Goal: Task Accomplishment & Management: Manage account settings

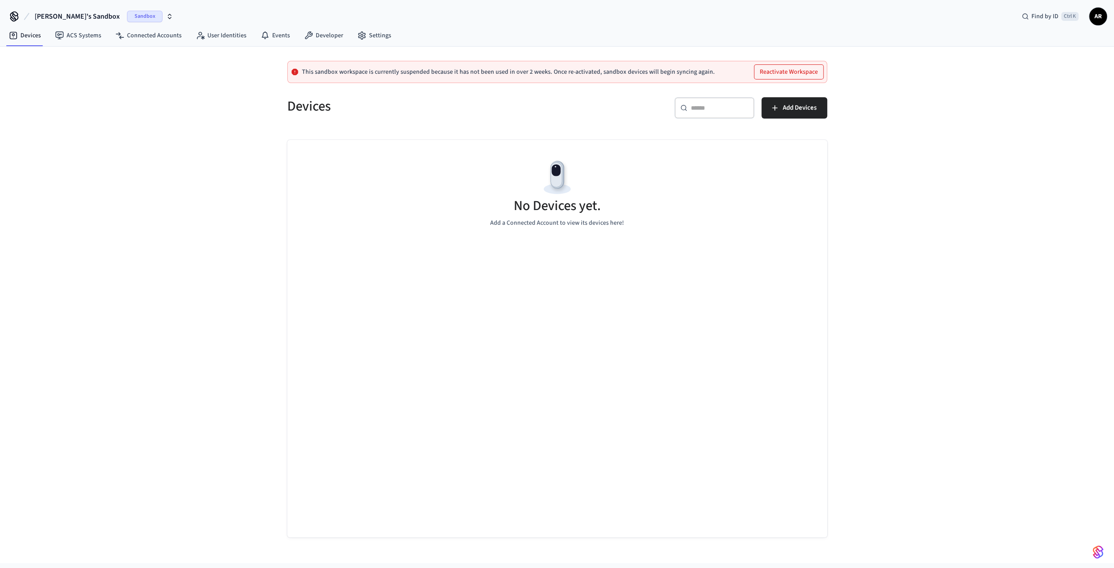
click at [128, 20] on span "Sandbox" at bounding box center [145, 17] width 36 height 12
click at [53, 79] on div "[PERSON_NAME][EMAIL_ADDRESS][DOMAIN_NAME] Sandbox" at bounding box center [76, 73] width 129 height 17
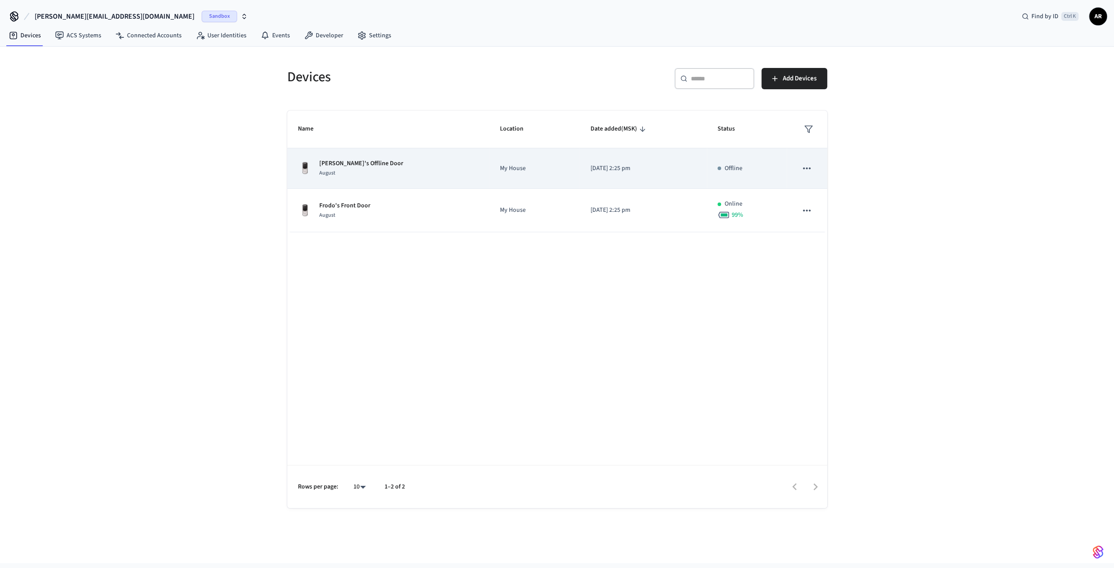
click at [413, 162] on div "[PERSON_NAME]'s Offline Door August" at bounding box center [388, 168] width 181 height 19
click at [816, 167] on td "sticky table" at bounding box center [807, 168] width 40 height 40
click at [804, 162] on icon "sticky table" at bounding box center [807, 168] width 12 height 12
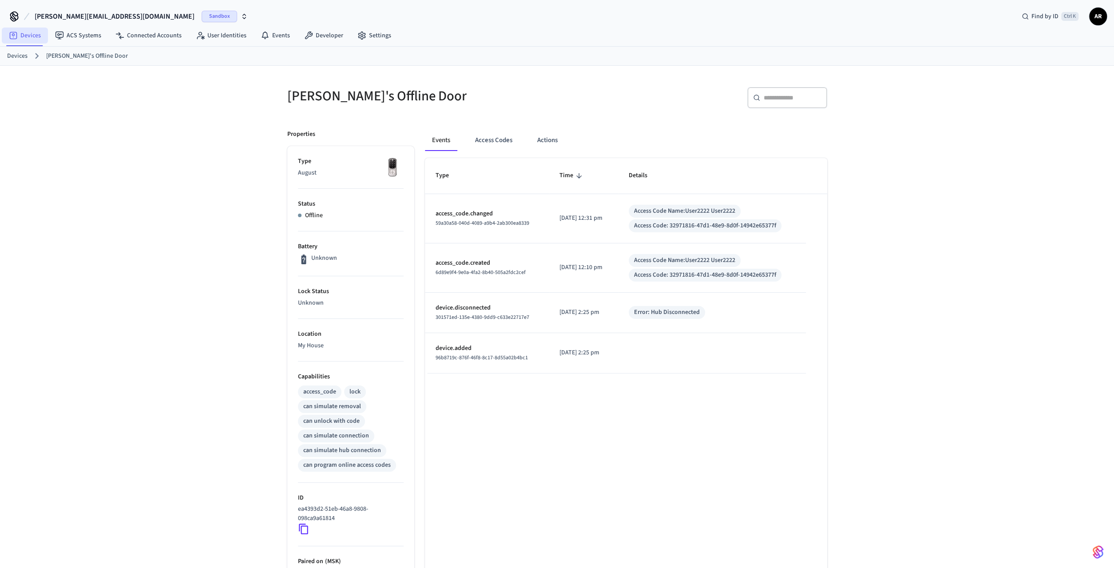
click at [22, 38] on link "Devices" at bounding box center [25, 36] width 46 height 16
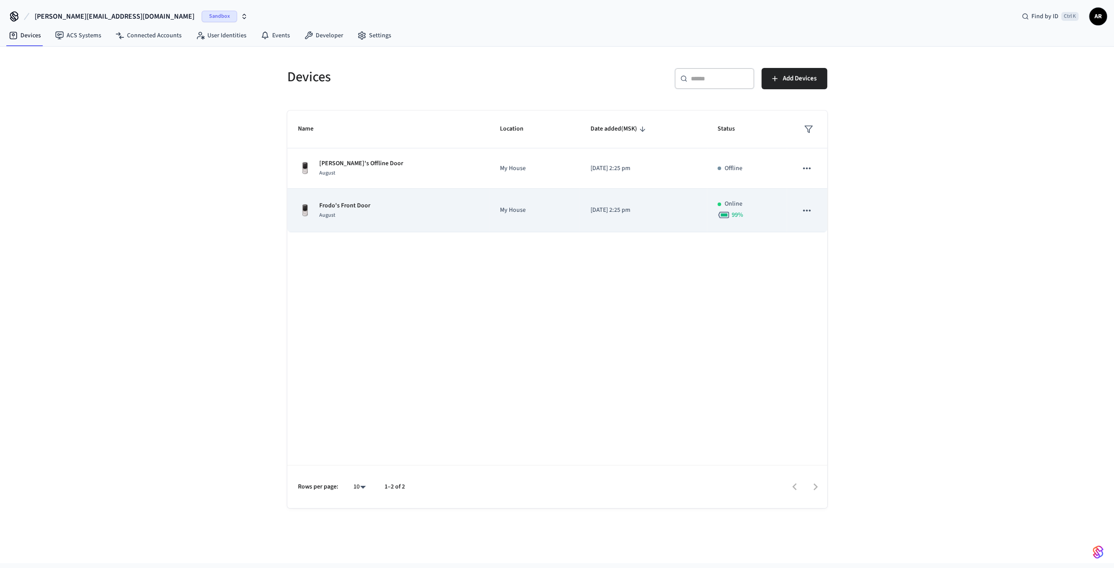
click at [807, 209] on icon "sticky table" at bounding box center [807, 210] width 8 height 2
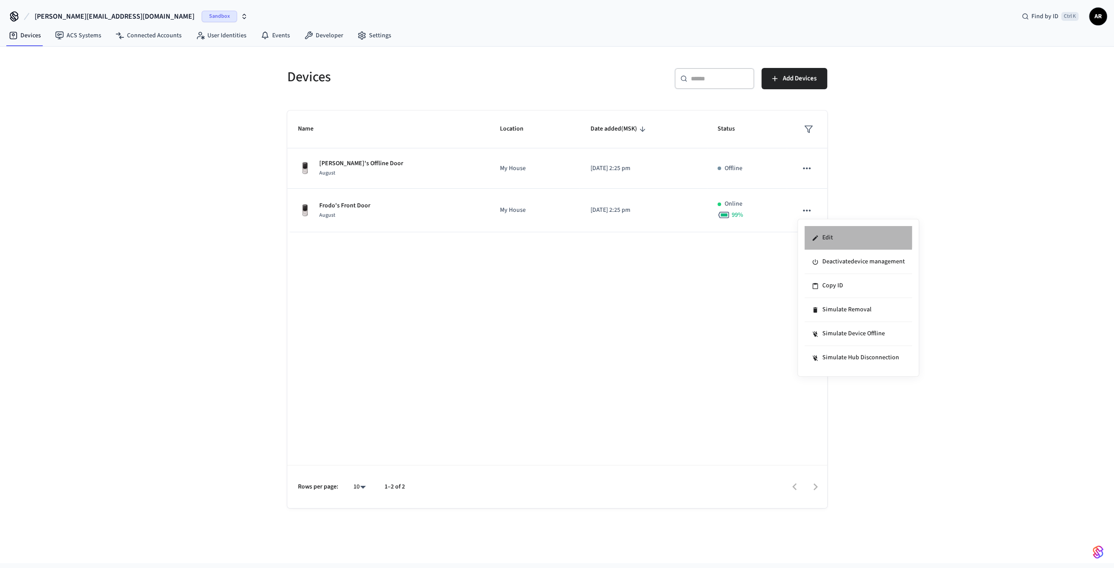
click at [820, 233] on li "Edit" at bounding box center [857, 238] width 107 height 24
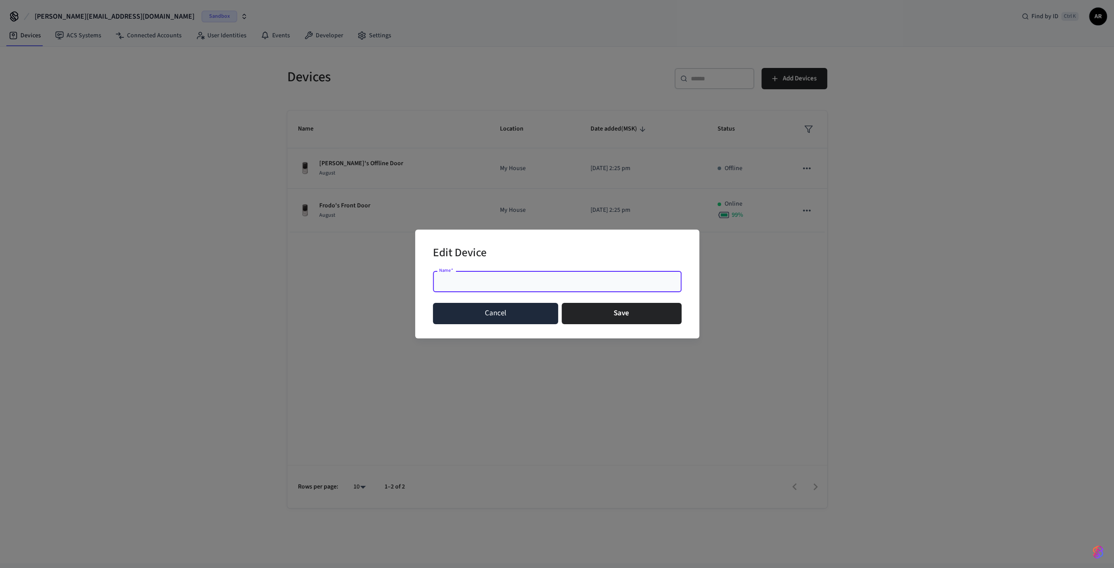
drag, startPoint x: 541, startPoint y: 311, endPoint x: 539, endPoint y: 300, distance: 10.9
click at [540, 311] on button "Cancel" at bounding box center [496, 313] width 126 height 21
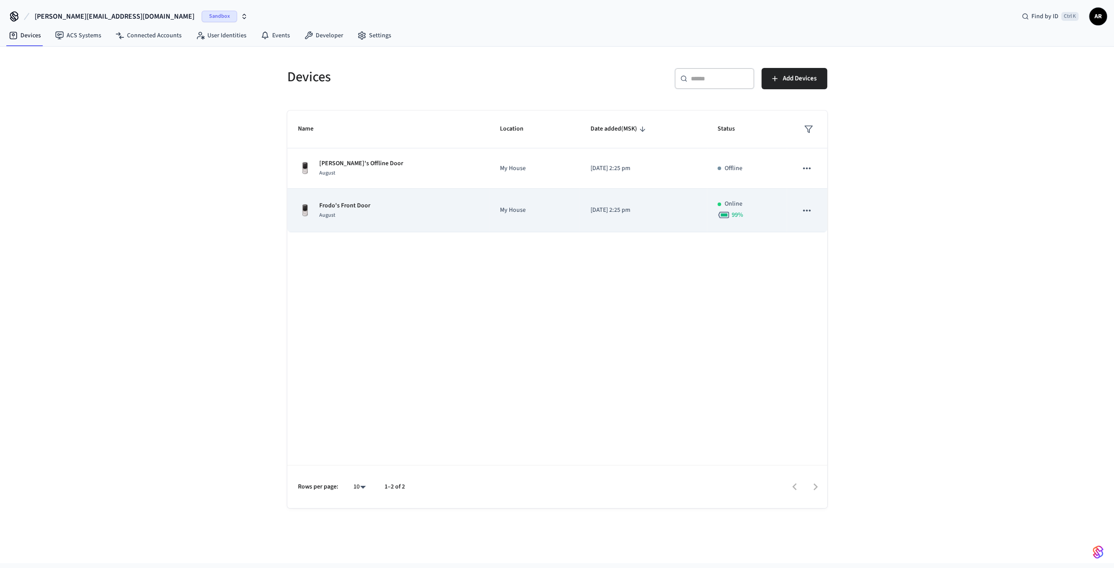
click at [634, 218] on td "[DATE] 2:25 pm" at bounding box center [642, 210] width 127 height 43
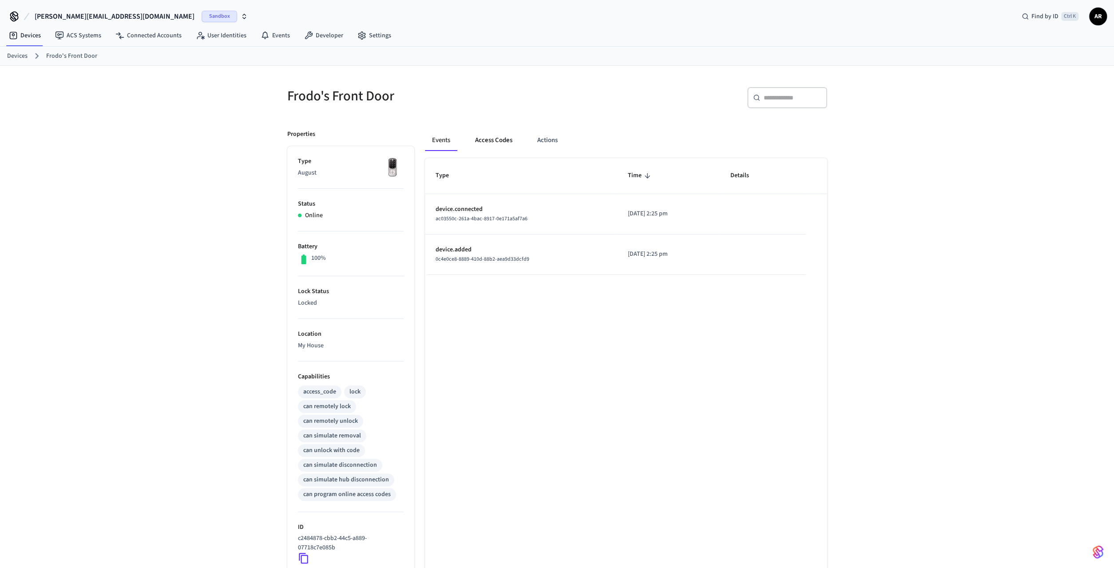
click at [509, 140] on button "Access Codes" at bounding box center [493, 140] width 51 height 21
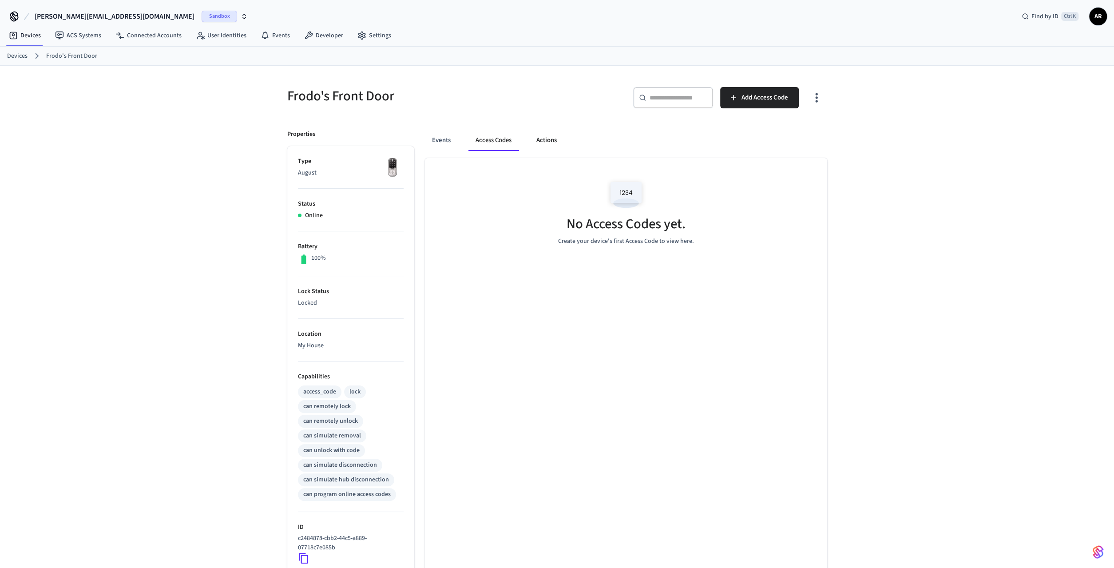
click at [538, 141] on button "Actions" at bounding box center [546, 140] width 35 height 21
